Goal: Find specific page/section: Find specific page/section

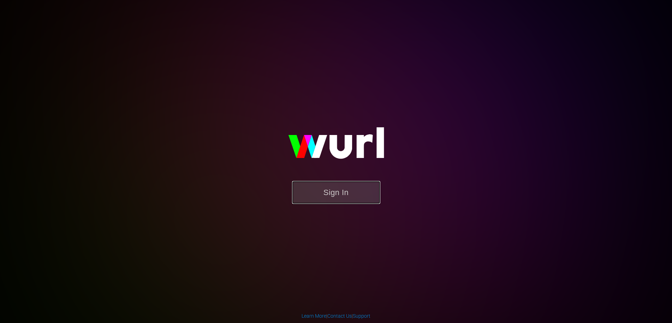
click at [349, 187] on button "Sign In" at bounding box center [336, 192] width 88 height 23
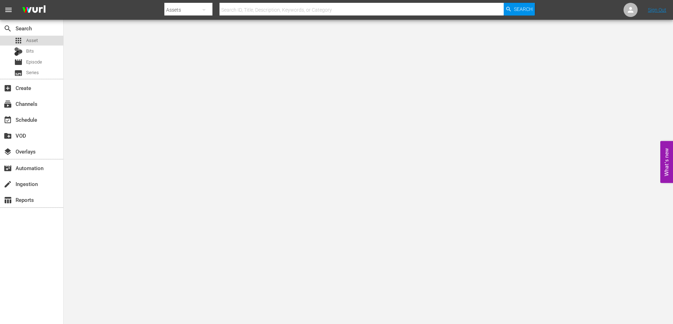
click at [32, 39] on span "Asset" at bounding box center [32, 40] width 12 height 7
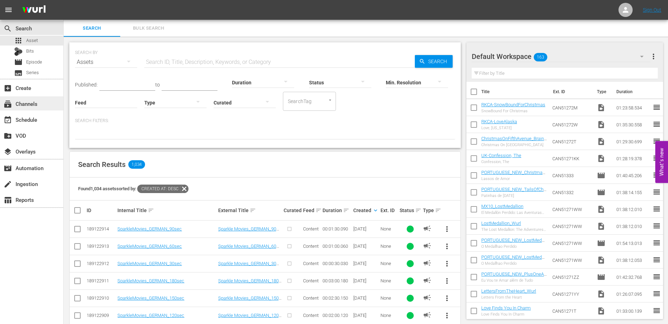
click at [26, 104] on div "subscriptions Channels" at bounding box center [20, 103] width 40 height 6
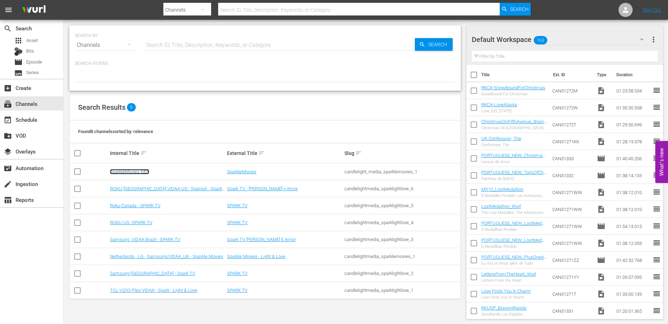
click at [131, 172] on link "SparkleMovies-GER" at bounding box center [129, 171] width 39 height 5
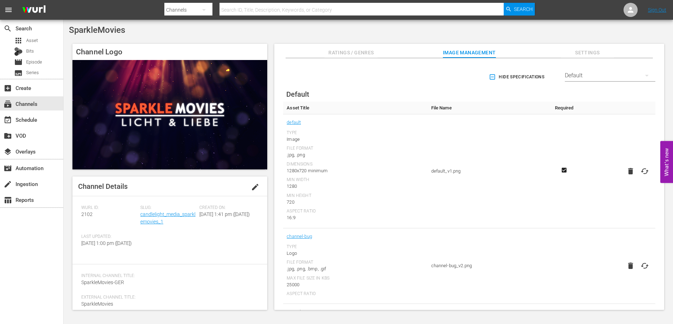
click at [266, 35] on div "SparkleMovies" at bounding box center [368, 30] width 599 height 10
click at [224, 40] on div "Channel Logo Channel Details edit [PERSON_NAME] ID: 2102 Slug: candlelight_medi…" at bounding box center [368, 172] width 599 height 265
click at [33, 102] on div "subscriptions Channels" at bounding box center [20, 103] width 40 height 6
